Goal: Task Accomplishment & Management: Complete application form

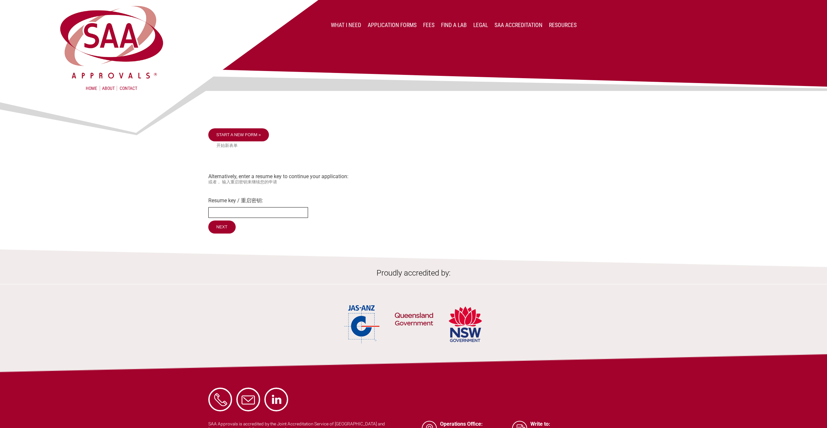
click at [273, 213] on input "Resume key / 重启密钥:" at bounding box center [258, 212] width 100 height 11
click at [238, 131] on img at bounding box center [413, 69] width 827 height 139
click at [240, 134] on img at bounding box center [413, 69] width 827 height 139
click at [259, 134] on img at bounding box center [413, 69] width 827 height 139
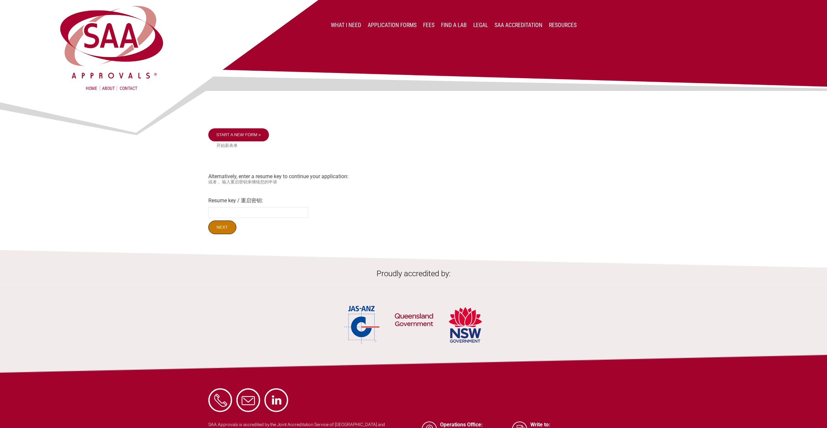
click at [224, 226] on input "Next" at bounding box center [222, 228] width 28 height 14
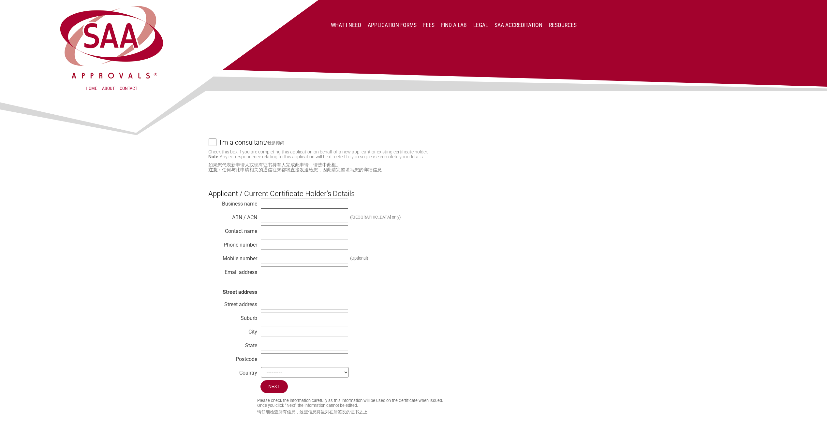
click at [281, 200] on input "text" at bounding box center [304, 203] width 87 height 11
click at [460, 179] on h3 "Applicant / Current Certificate Holder’s Details" at bounding box center [413, 188] width 410 height 20
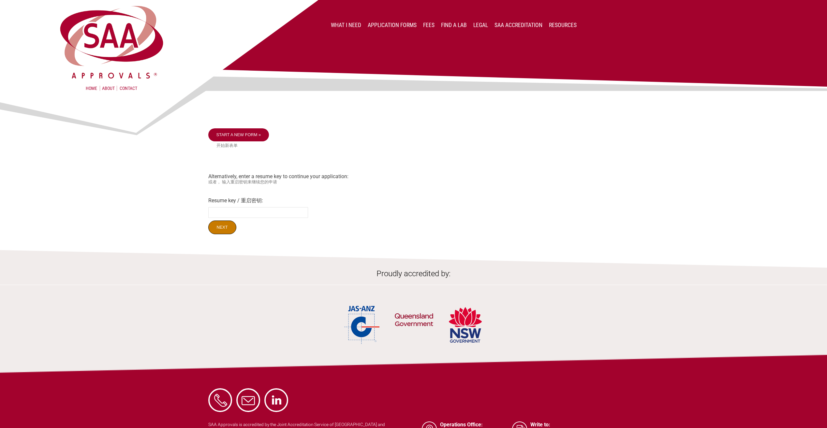
click at [220, 225] on input "Next" at bounding box center [222, 228] width 28 height 14
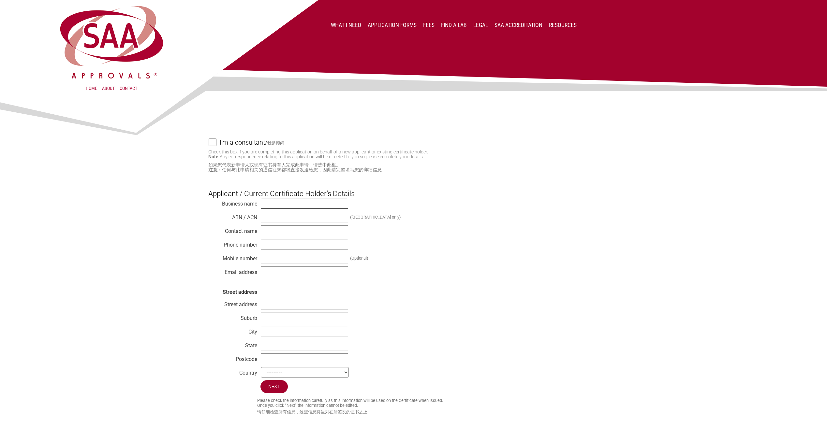
click at [290, 205] on input "text" at bounding box center [304, 203] width 87 height 11
click at [529, 250] on div "Business name Silanna Semiconductor ABN / ACN (Australia only) Contact name Pho…" at bounding box center [413, 289] width 410 height 182
click at [318, 206] on input "Silanna Semiconductor" at bounding box center [304, 203] width 87 height 11
type input "Silanna UV"
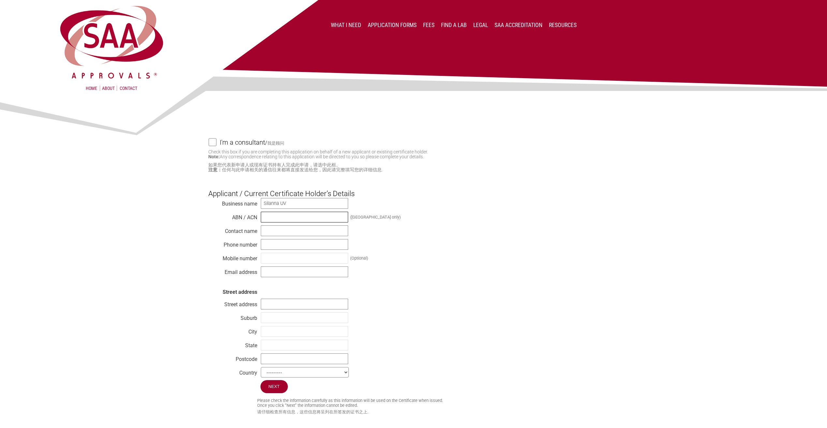
paste input "18072373730"
type input "18072373730"
click at [303, 234] on input "text" at bounding box center [304, 230] width 87 height 11
type input "[PERSON_NAME]"
paste input "2 9763 4111"
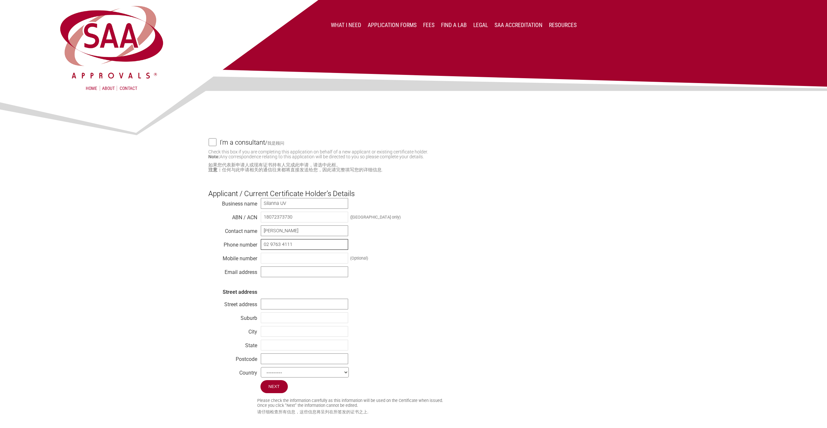
type input "02 9763 4111"
click at [312, 255] on input "text" at bounding box center [304, 258] width 87 height 11
click at [272, 274] on input "text" at bounding box center [304, 271] width 87 height 11
type input "[EMAIL_ADDRESS][DOMAIN_NAME]"
type input "[STREET_ADDRESS]"
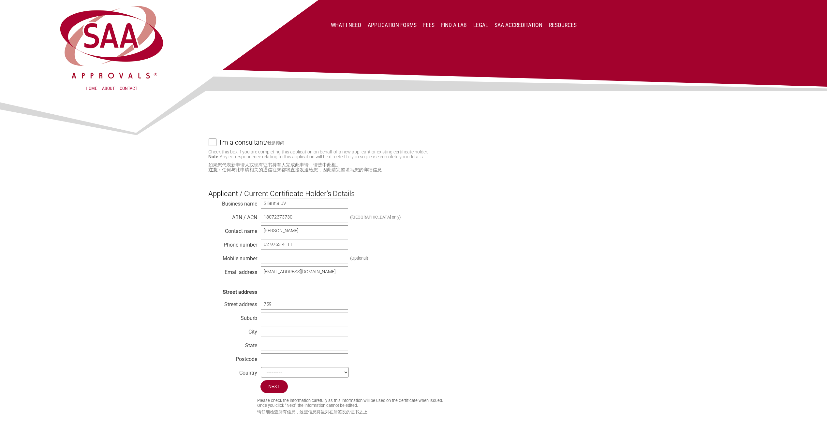
type input "Pinkenba, 4008"
type input "[GEOGRAPHIC_DATA]"
select select "[GEOGRAPHIC_DATA]"
click at [301, 321] on input "Pinkenba, 4008" at bounding box center [304, 317] width 87 height 11
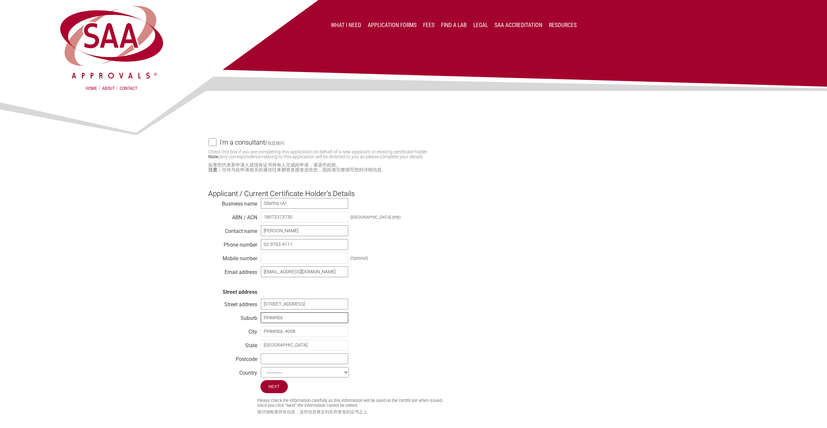
type input "Pinkenba"
type input "[GEOGRAPHIC_DATA]"
type input "4008"
click at [275, 390] on input "Next" at bounding box center [274, 387] width 28 height 14
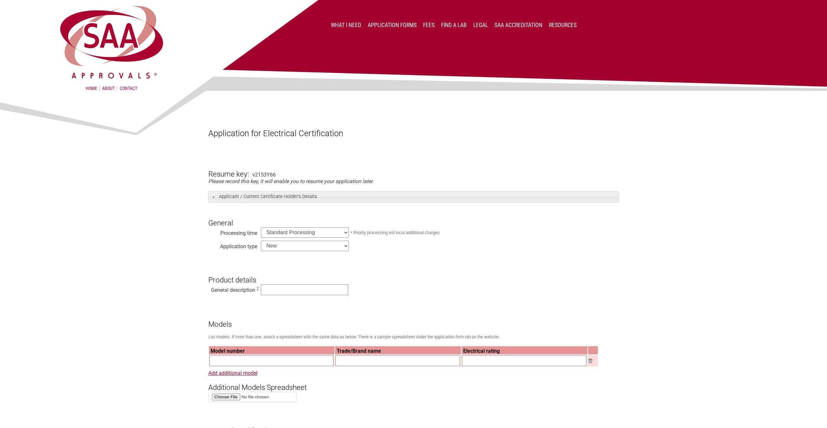
click at [316, 230] on select "Standard Processing Priority Processing (24 hours)" at bounding box center [305, 232] width 88 height 10
click at [283, 247] on select "New Modification Renewal Co-licence" at bounding box center [305, 246] width 88 height 10
click at [261, 241] on select "New Modification Renewal Co-licence" at bounding box center [305, 246] width 88 height 10
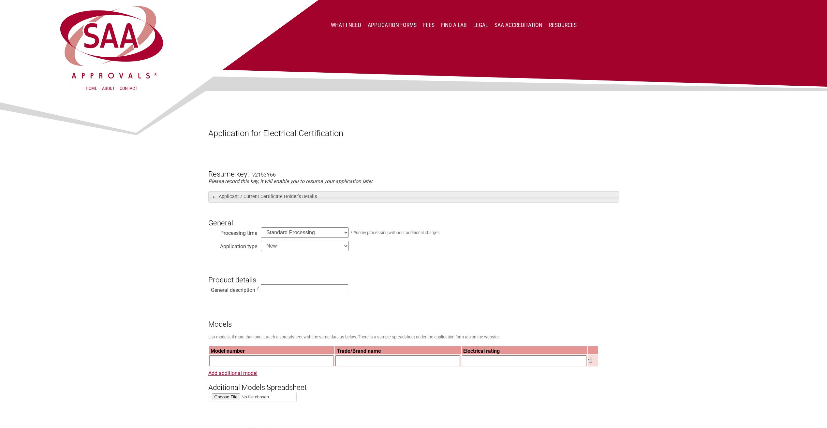
click at [287, 246] on select "New Modification Renewal Co-licence" at bounding box center [305, 246] width 88 height 10
click at [471, 266] on h3 "Product details" at bounding box center [413, 275] width 410 height 20
click at [288, 292] on input "text" at bounding box center [304, 289] width 87 height 11
type input "U"
type input "SN3"
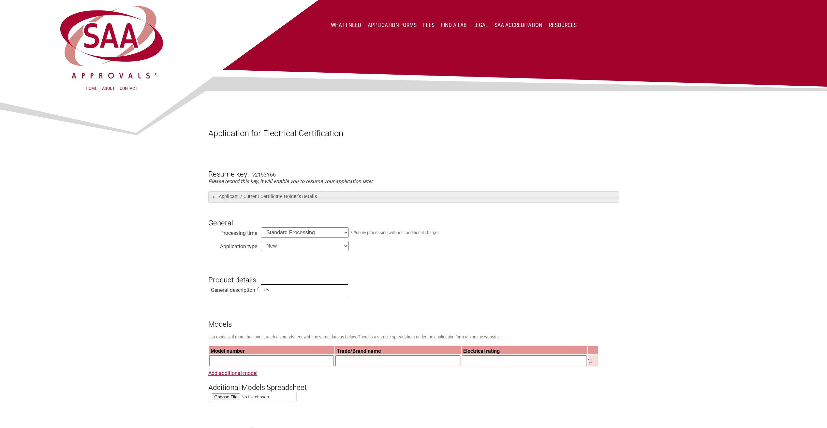
type input "U"
type input "SN3 UVC LED"
click at [296, 364] on input "text" at bounding box center [271, 360] width 124 height 11
click at [497, 362] on input "text" at bounding box center [524, 360] width 124 height 11
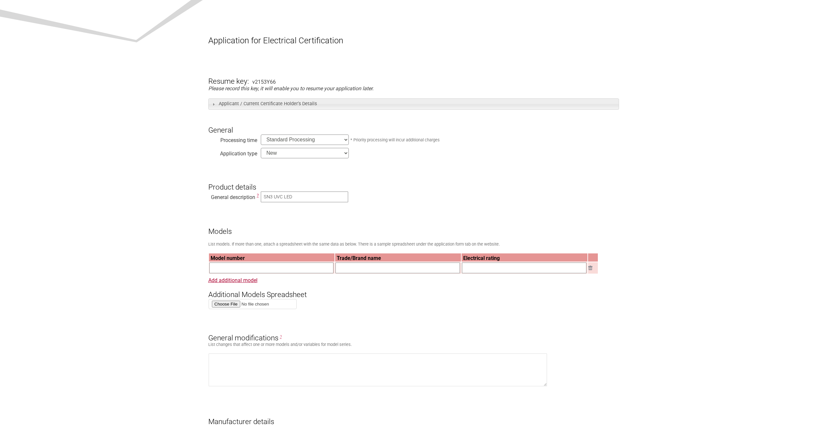
scroll to position [65, 0]
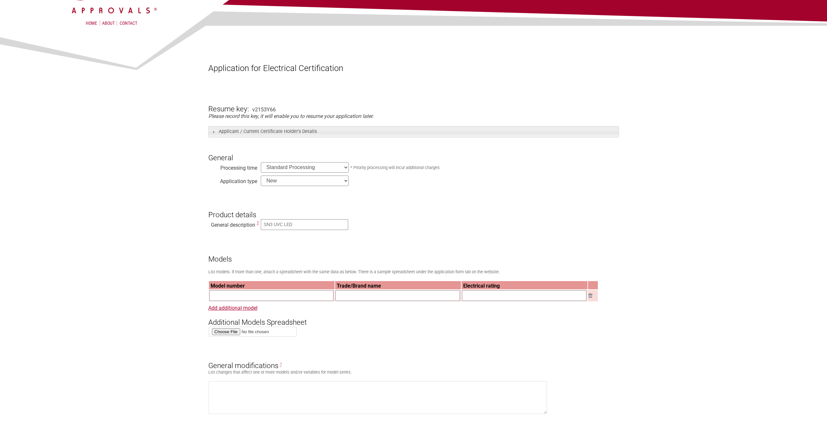
click at [267, 110] on div "v2153Y66" at bounding box center [263, 110] width 23 height 6
copy div "v2153Y66"
click at [402, 162] on h3 "General" at bounding box center [413, 152] width 410 height 20
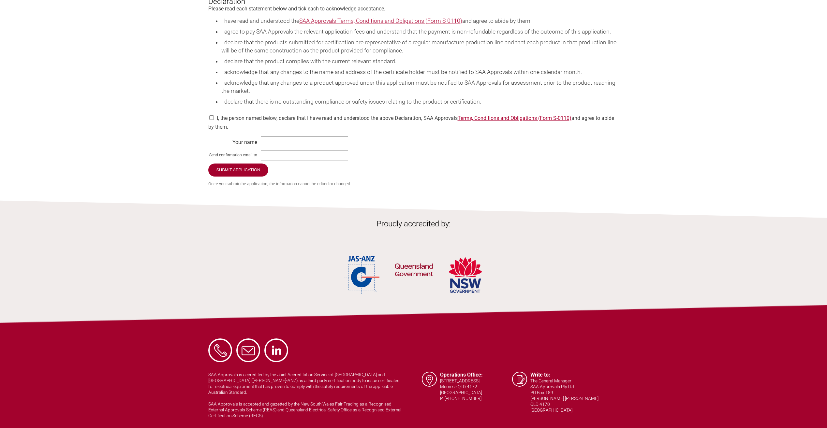
scroll to position [888, 0]
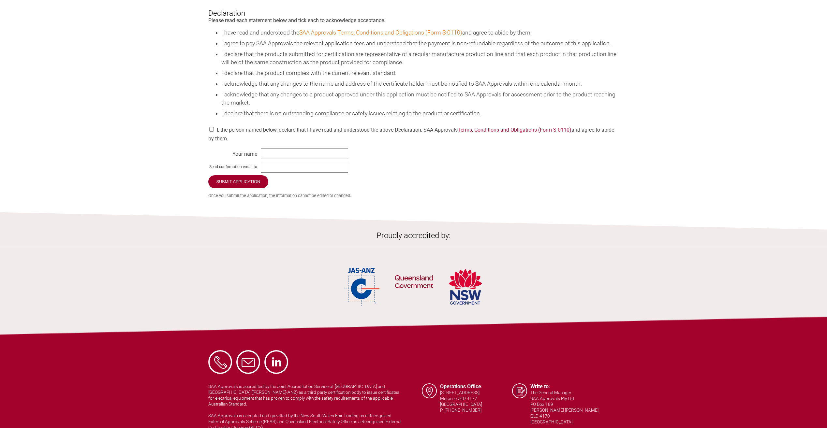
click at [395, 36] on link "SAA Approvals Terms, Conditions and Obligations (Form S-0110)" at bounding box center [380, 32] width 163 height 7
drag, startPoint x: 409, startPoint y: 43, endPoint x: 370, endPoint y: 83, distance: 56.0
click at [371, 77] on li "I declare that the product complies with the current relevant standard." at bounding box center [419, 73] width 397 height 8
